Goal: Task Accomplishment & Management: Complete application form

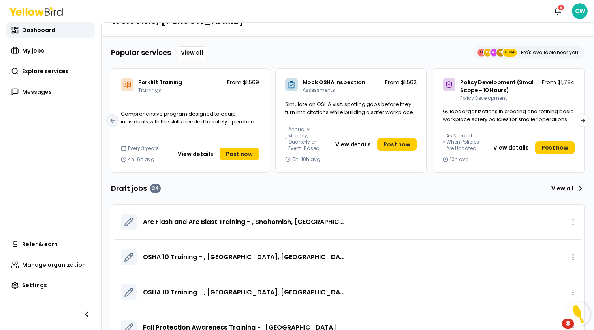
scroll to position [40, 0]
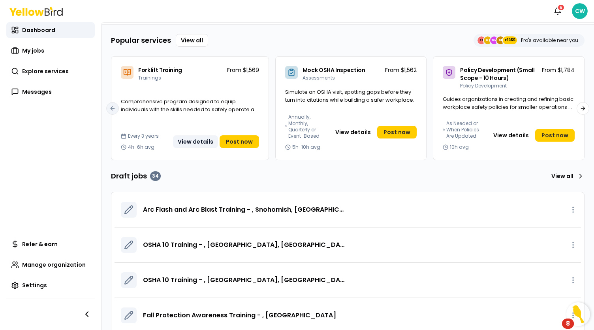
click at [200, 140] on button "View details" at bounding box center [195, 141] width 45 height 13
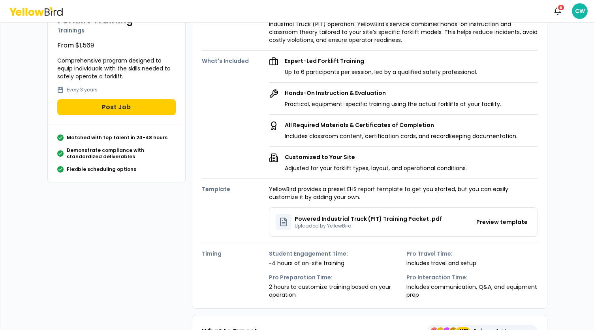
scroll to position [79, 0]
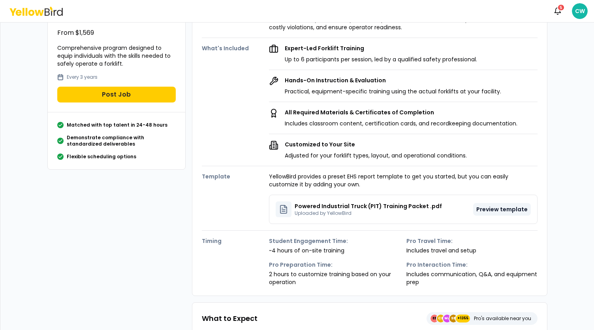
click at [498, 210] on button "Preview template" at bounding box center [503, 209] width 58 height 13
click at [479, 208] on button "Preview template" at bounding box center [503, 209] width 58 height 13
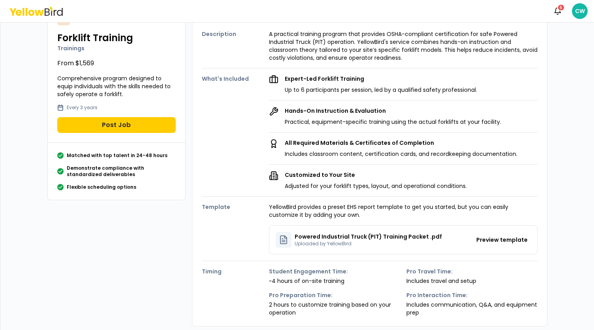
scroll to position [0, 0]
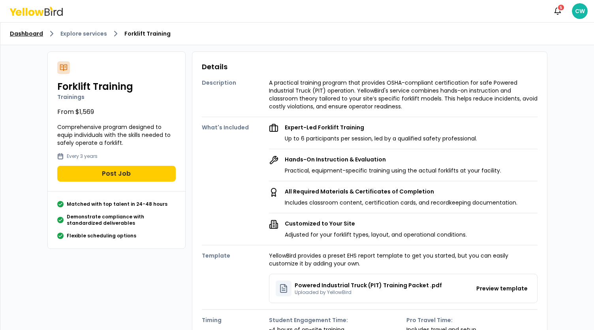
click at [31, 36] on link "Dashboard" at bounding box center [26, 34] width 33 height 8
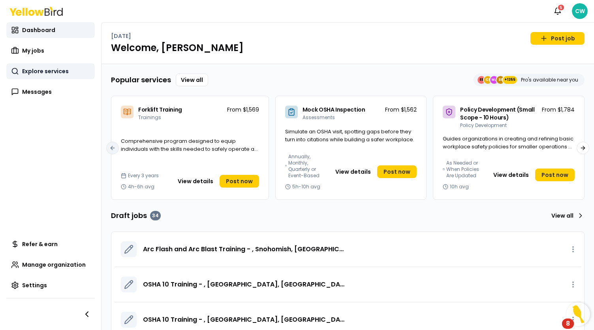
click at [49, 67] on link "Explore services" at bounding box center [50, 71] width 89 height 16
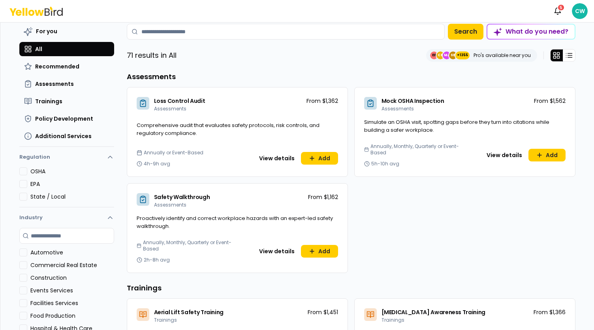
scroll to position [158, 0]
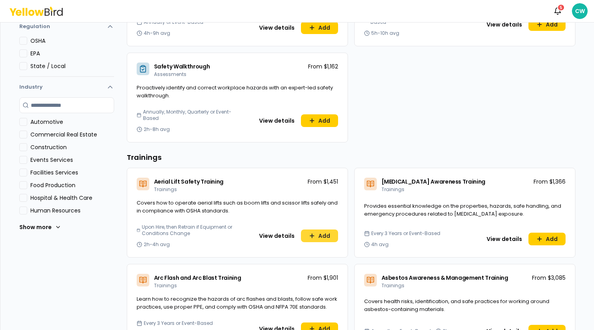
click at [323, 237] on button "Add" at bounding box center [319, 235] width 37 height 13
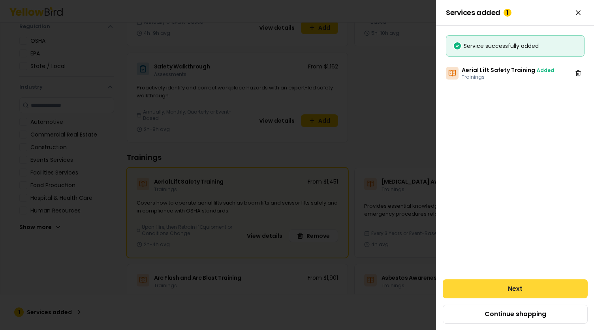
click at [515, 291] on button "Next" at bounding box center [515, 288] width 145 height 19
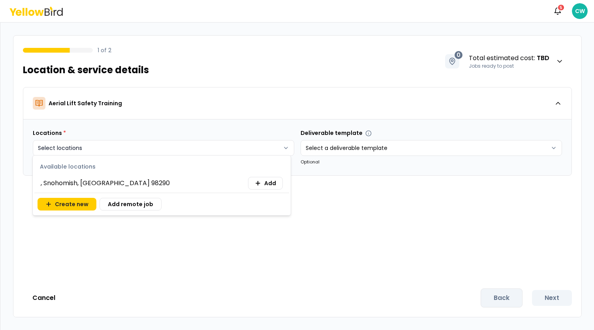
click at [189, 149] on html "Notifications 5 CW 1 of 2 Location & service details 0 Total estimated cost : T…" at bounding box center [297, 165] width 594 height 330
click at [65, 185] on span ", Snohomish, [GEOGRAPHIC_DATA] 98290" at bounding box center [105, 182] width 129 height 9
click at [261, 185] on icon at bounding box center [258, 183] width 6 height 6
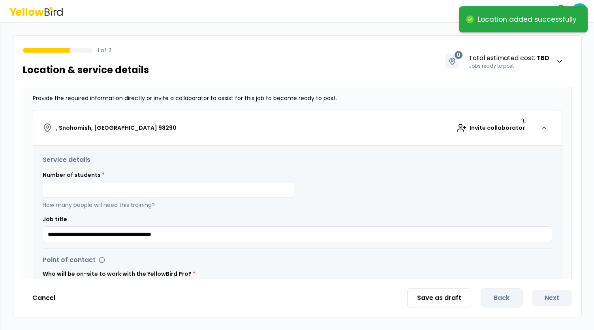
scroll to position [119, 0]
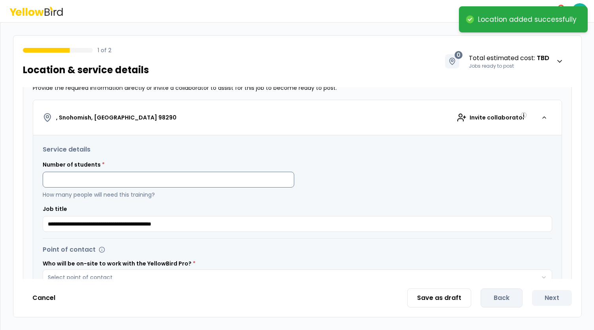
click at [77, 180] on input at bounding box center [169, 180] width 252 height 16
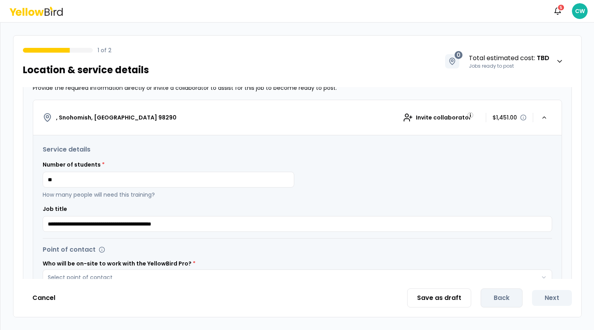
type input "**"
click at [206, 141] on div "**********" at bounding box center [297, 298] width 529 height 326
click at [70, 179] on input "**" at bounding box center [169, 180] width 252 height 16
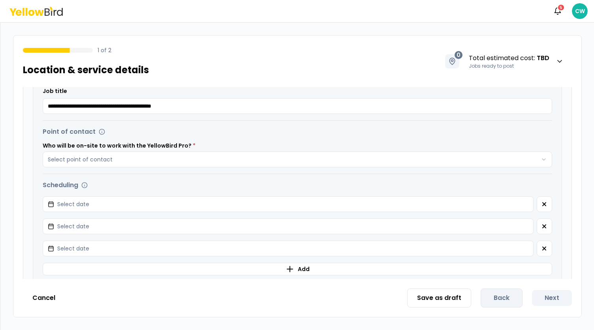
scroll to position [237, 0]
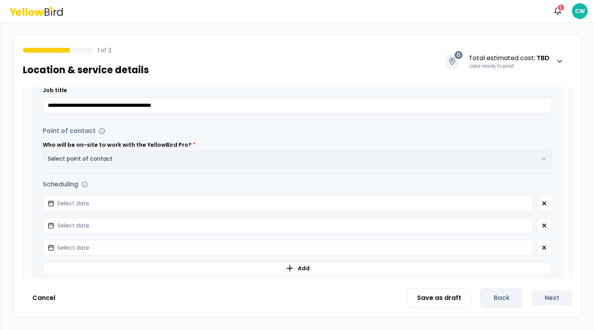
click at [134, 159] on button "Select point of contact" at bounding box center [298, 159] width 510 height 16
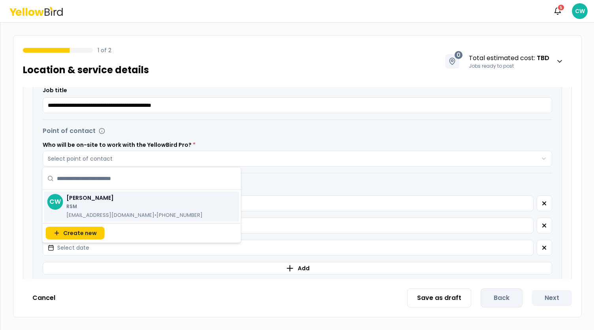
click at [92, 212] on p "[EMAIL_ADDRESS][DOMAIN_NAME] • [PHONE_NUMBER]" at bounding box center [134, 215] width 136 height 8
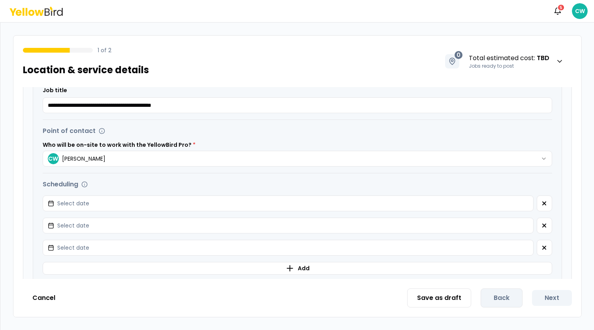
scroll to position [316, 0]
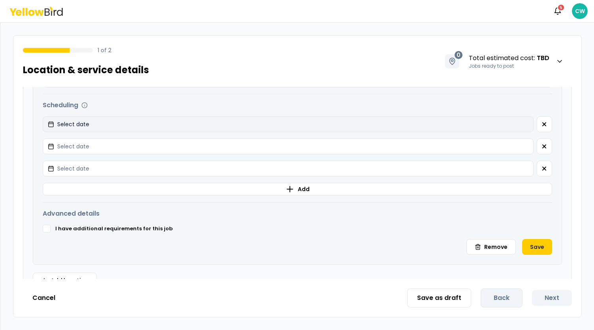
click at [141, 121] on button "Select date" at bounding box center [288, 124] width 491 height 16
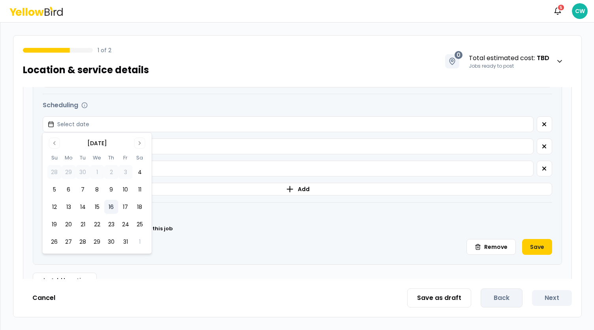
click at [113, 210] on button "16" at bounding box center [111, 207] width 14 height 14
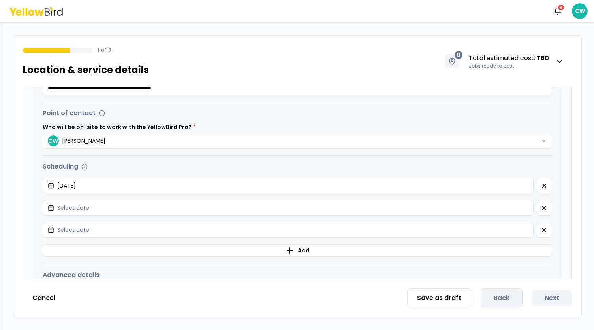
scroll to position [334, 0]
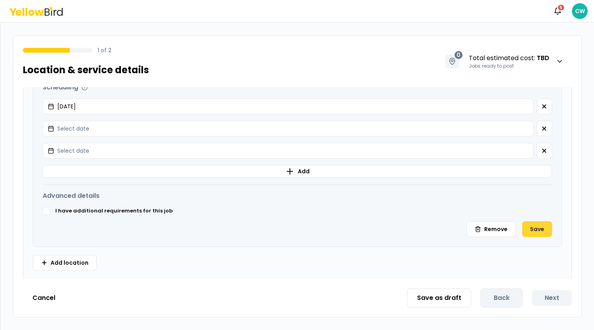
click at [533, 230] on button "Save" at bounding box center [538, 229] width 30 height 16
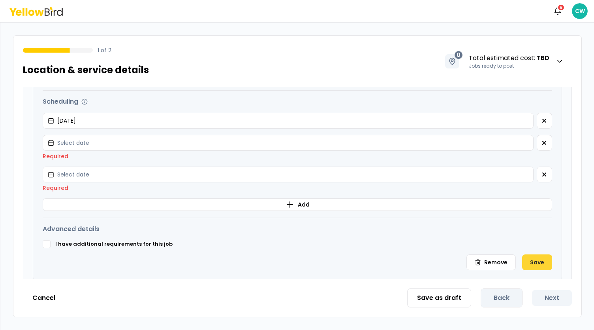
scroll to position [348, 0]
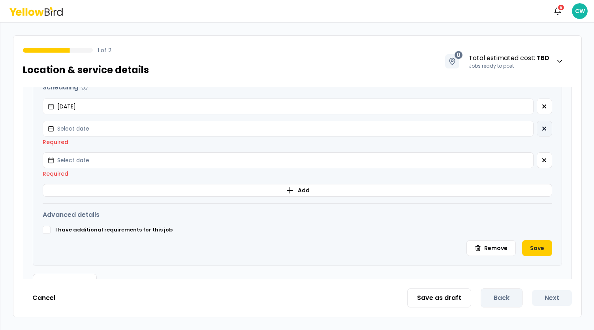
click at [543, 128] on icon "button" at bounding box center [544, 128] width 3 height 3
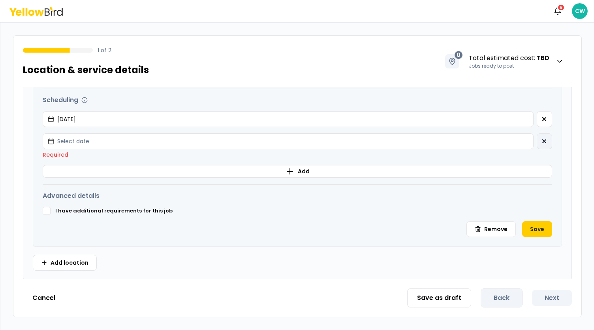
click at [542, 141] on icon "button" at bounding box center [545, 141] width 6 height 6
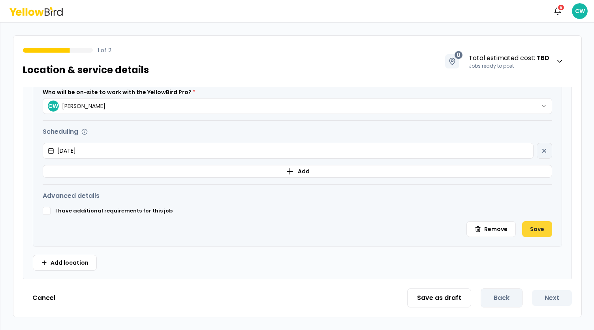
click at [536, 226] on button "Save" at bounding box center [538, 229] width 30 height 16
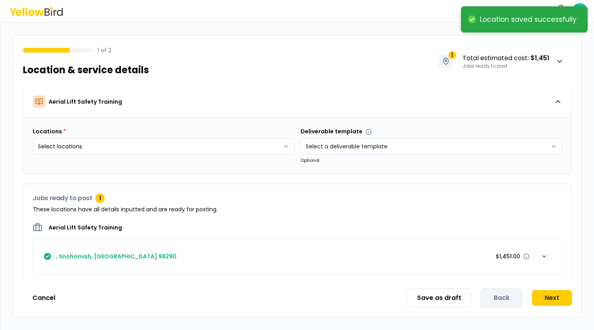
scroll to position [0, 0]
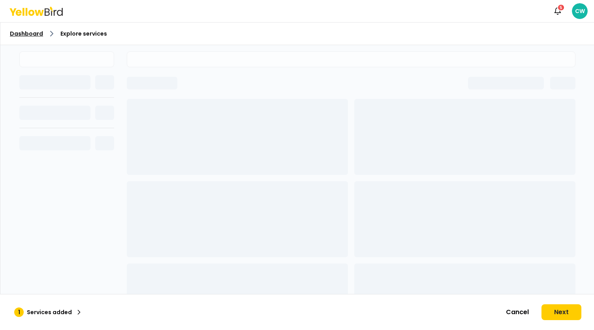
click at [31, 35] on link "Dashboard" at bounding box center [26, 34] width 33 height 8
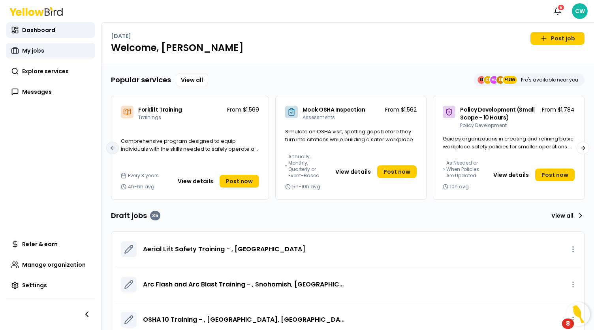
click at [48, 53] on link "My jobs" at bounding box center [50, 51] width 89 height 16
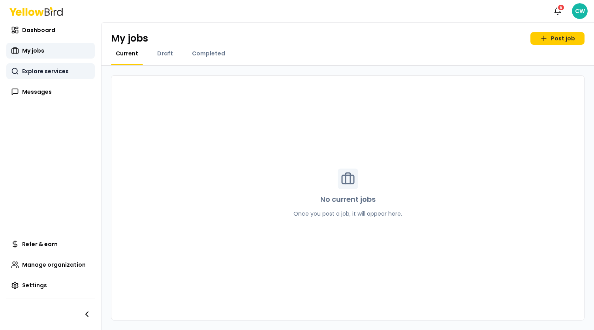
click at [56, 72] on span "Explore services" at bounding box center [45, 71] width 47 height 8
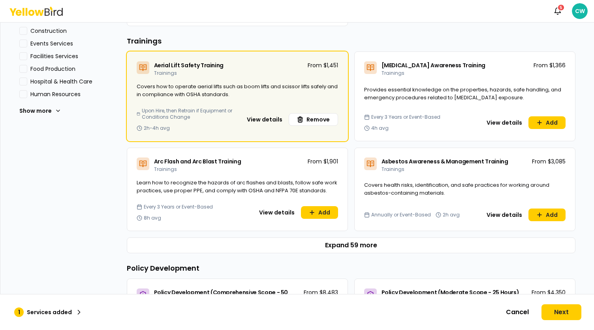
scroll to position [316, 0]
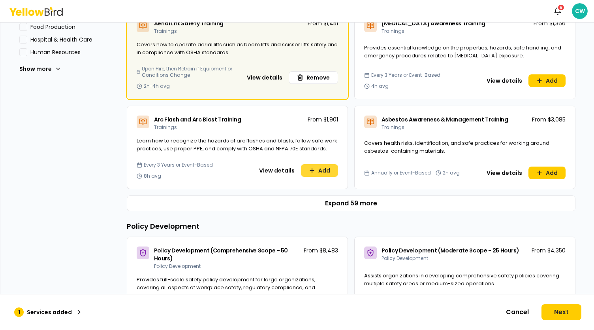
click at [310, 172] on icon at bounding box center [312, 170] width 6 height 6
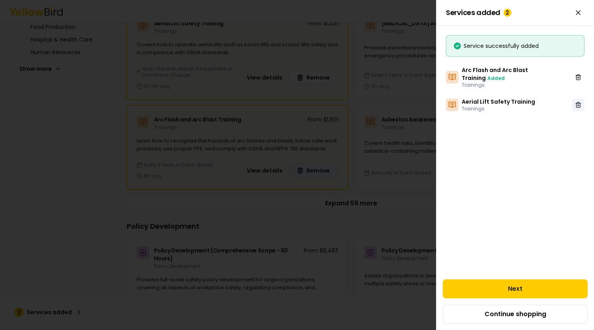
click at [581, 102] on icon at bounding box center [579, 105] width 6 height 6
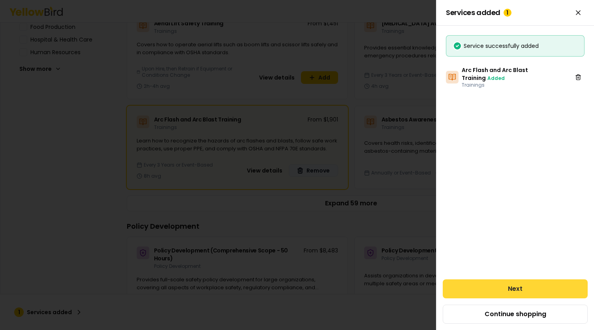
click at [511, 294] on button "Next" at bounding box center [515, 288] width 145 height 19
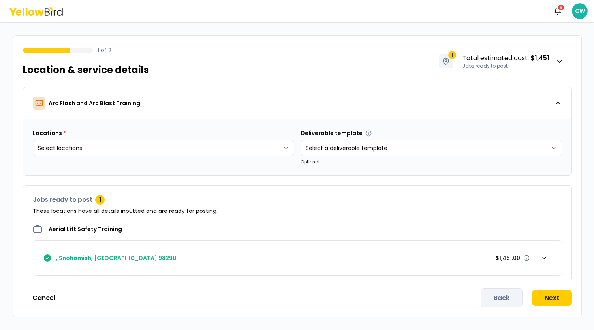
click at [190, 161] on body "Notifications 5 CW 1 of 2 Location & service details 1 Total estimated cost : $…" at bounding box center [297, 165] width 594 height 330
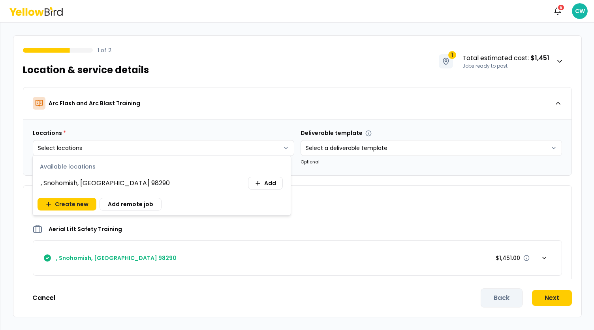
click at [91, 183] on span ", Snohomish, [GEOGRAPHIC_DATA] 98290" at bounding box center [105, 182] width 129 height 9
click at [274, 180] on span "Add" at bounding box center [270, 183] width 12 height 8
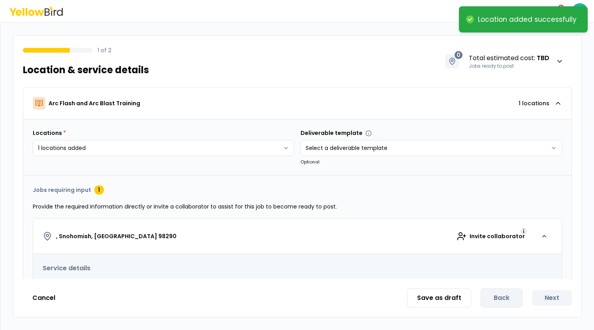
scroll to position [40, 0]
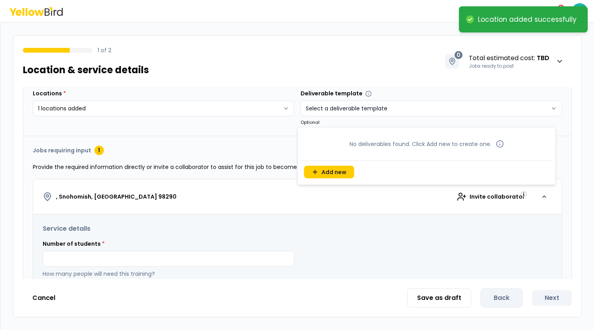
click at [327, 107] on html "**********" at bounding box center [297, 165] width 594 height 330
click at [224, 142] on html "**********" at bounding box center [297, 165] width 594 height 330
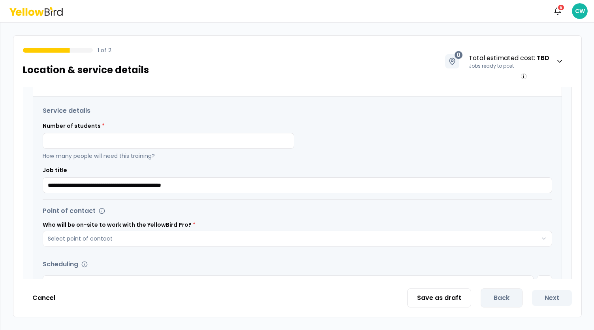
scroll to position [158, 0]
click at [96, 132] on input at bounding box center [169, 140] width 252 height 16
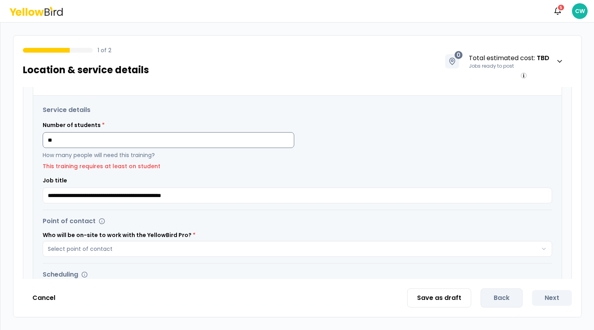
type input "*"
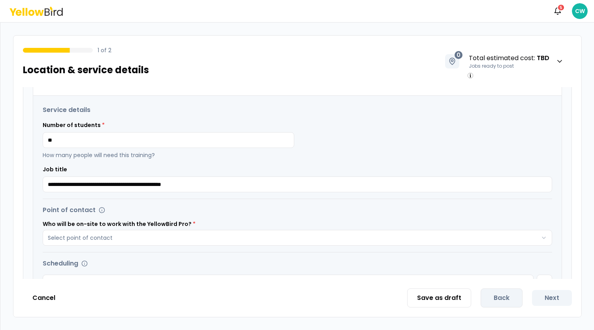
type input "**"
click at [414, 134] on div "Number of students * ** How many people will need this training?" at bounding box center [298, 140] width 510 height 38
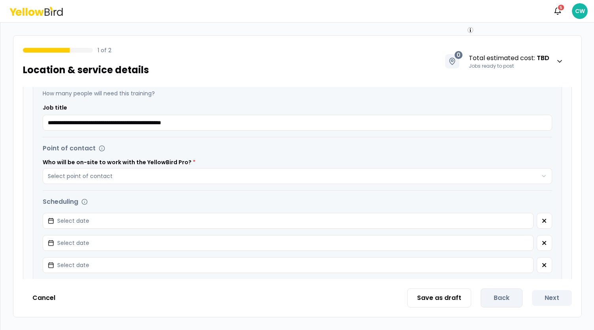
scroll to position [237, 0]
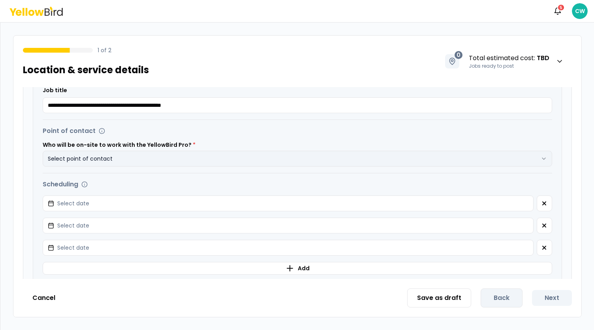
click at [133, 159] on button "Select point of contact" at bounding box center [298, 159] width 510 height 16
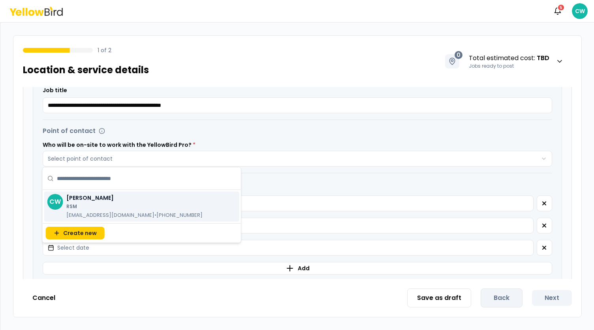
click at [85, 203] on p "RSM" at bounding box center [134, 206] width 136 height 6
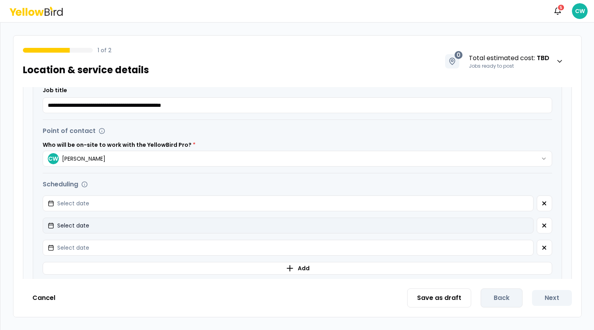
scroll to position [277, 0]
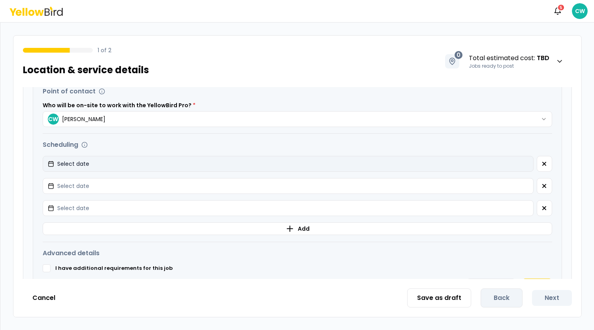
click at [176, 156] on button "Select date" at bounding box center [288, 164] width 491 height 16
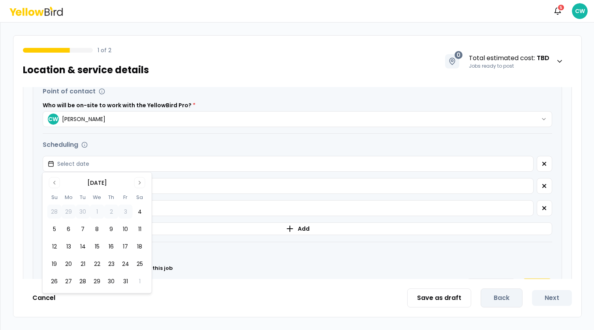
click at [112, 254] on tbody "28 29 30 1 2 3 4 5 6 7 8 9 10 11 12 13 14 15 16 17 18 19 20 21 22 23 24 25 26 2…" at bounding box center [97, 244] width 100 height 87
click at [109, 249] on button "16" at bounding box center [111, 246] width 14 height 14
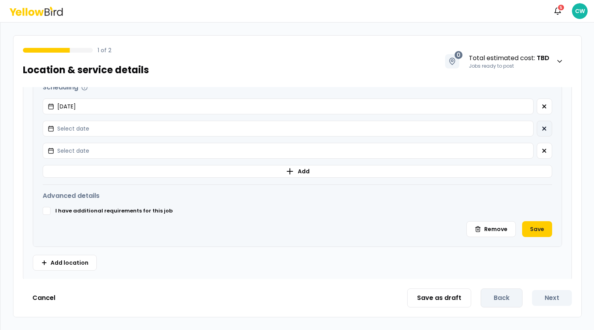
click at [537, 126] on button "button" at bounding box center [544, 129] width 15 height 16
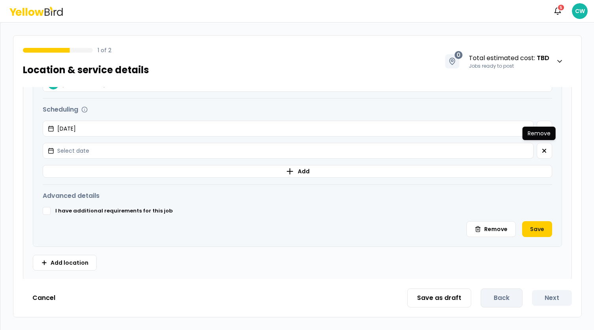
click at [542, 152] on icon "button" at bounding box center [545, 150] width 6 height 6
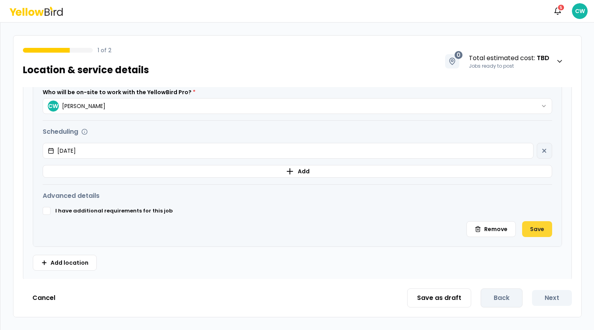
click at [535, 230] on button "Save" at bounding box center [538, 229] width 30 height 16
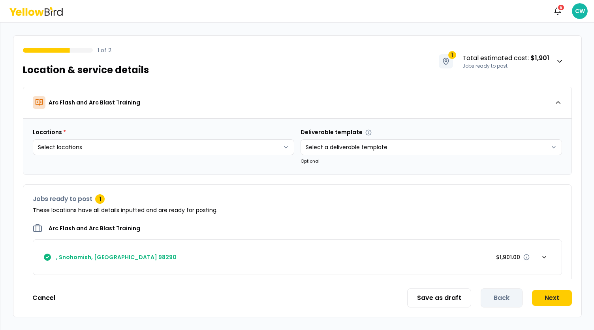
scroll to position [0, 0]
